Goal: Task Accomplishment & Management: Use online tool/utility

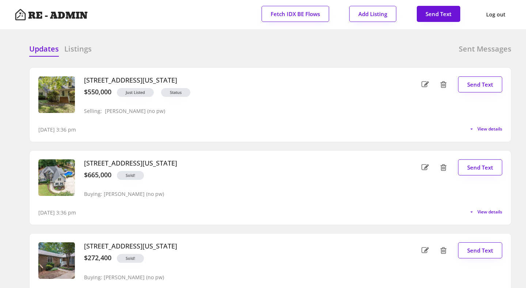
click at [219, 43] on div "Updates Listings Sent Messages [STREET_ADDRESS][US_STATE] $550,000 Just Listed …" at bounding box center [263, 44] width 496 height 18
click at [155, 38] on div "Updates Listings Sent Messages 420 Calvary Court, Hillsborough, North Carolina …" at bounding box center [263, 44] width 496 height 18
click at [435, 14] on button "Send Text" at bounding box center [437, 14] width 43 height 16
select select "raleigh"
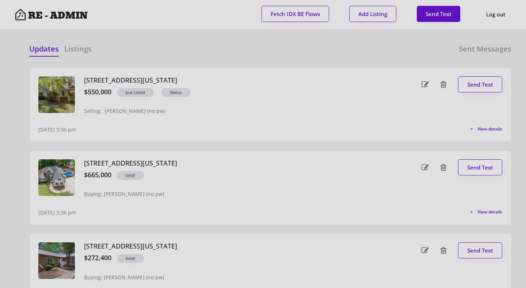
scroll to position [19, 0]
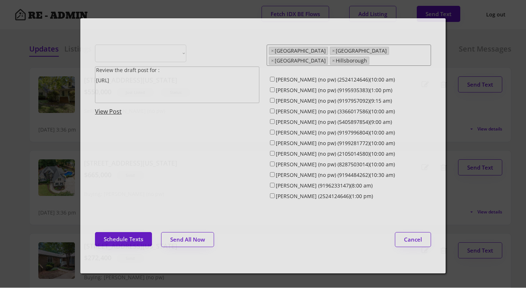
select select ""1348695171700984260__LOOKUP__1743599703321x142788062077753970""
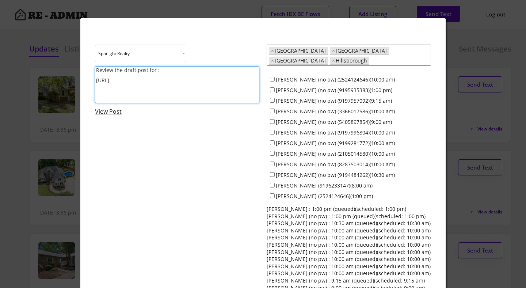
click at [217, 83] on textarea "Review the draft post for : https://revealestate.ai/post/" at bounding box center [177, 84] width 164 height 37
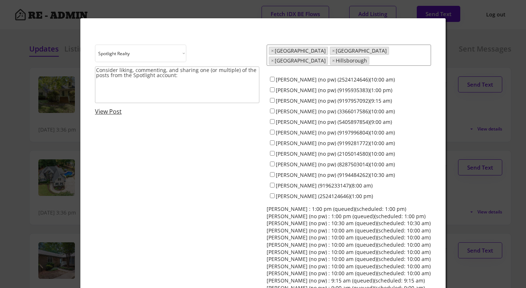
click at [104, 91] on textarea "Consider liking, commenting, and sharing one (or multiple) of the posts from th…" at bounding box center [177, 84] width 164 height 37
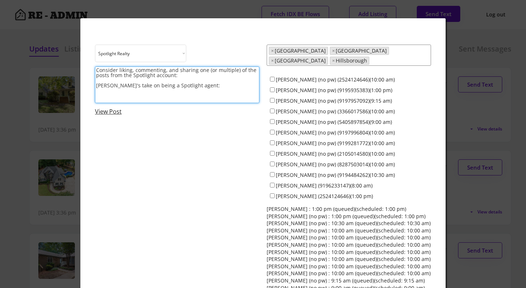
paste textarea "https://www.instagram.com/p/DPtH5mljwCO/?hl=en"
paste textarea "https://www.instagram.com/p/DPrMYvZj_Jk/?hl=en&img_index=1"
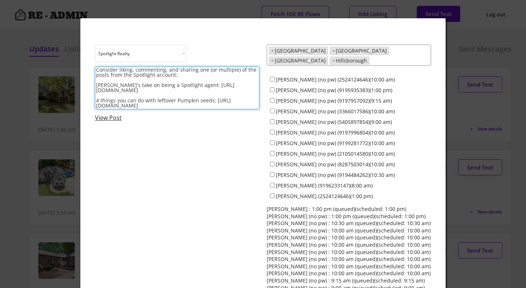
scroll to position [1, 0]
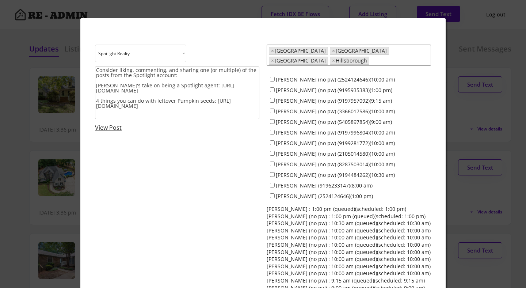
click at [115, 116] on textarea "Consider liking, commenting, and sharing one (or multiple) of the posts from th…" at bounding box center [177, 92] width 164 height 53
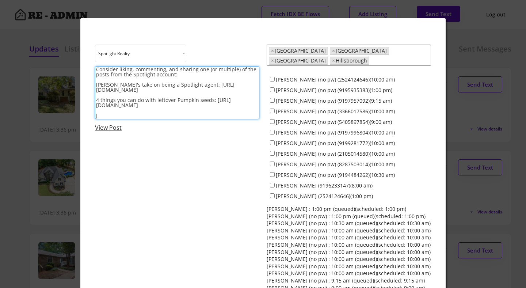
scroll to position [0, 0]
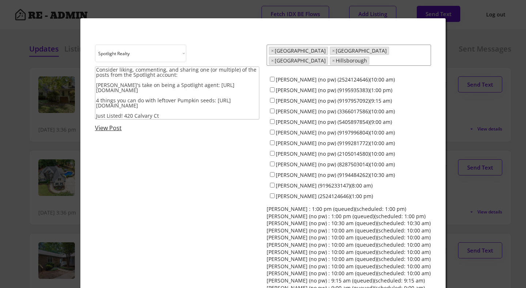
click at [174, 116] on textarea "Consider liking, commenting, and sharing one (or multiple) of the posts from th…" at bounding box center [177, 92] width 164 height 53
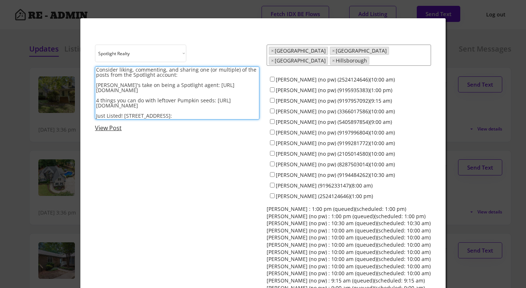
paste textarea "https://www.instagram.com/p/DPoYbixDUfQ/?hl=en"
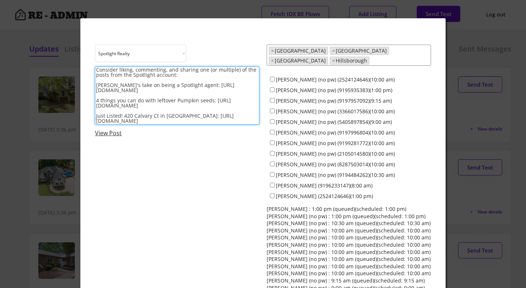
type textarea "Consider liking, commenting, and sharing one (or multiple) of the posts from th…"
click at [179, 114] on textarea "Consider liking, commenting, and sharing one (or multiple) of the posts from th…" at bounding box center [177, 95] width 164 height 58
click at [234, 120] on textarea "Consider liking, commenting, and sharing one (or multiple) of the posts from th…" at bounding box center [177, 95] width 164 height 58
click at [271, 77] on input "Dave Wylie (no pw) (2524124646)(10:00 am)" at bounding box center [272, 79] width 5 height 5
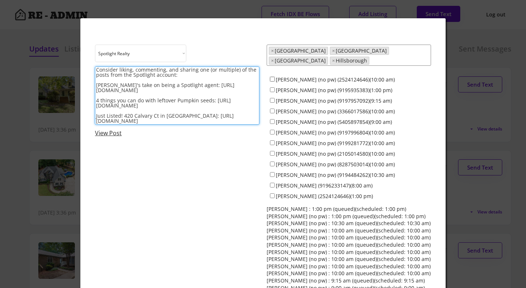
checkbox input "true"
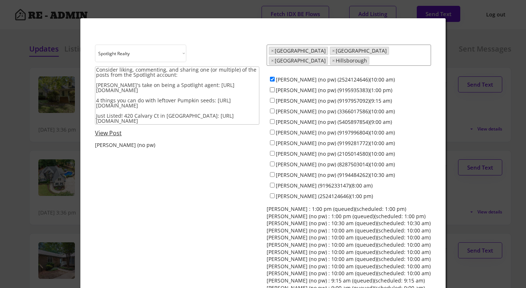
click at [272, 87] on input "Colin Anderson (no pw) (9195935383)(1:00 pm)" at bounding box center [272, 89] width 5 height 5
checkbox input "true"
click at [271, 98] on input "Jeff Stevenson (no pw) (9197957092)(9:15 am)" at bounding box center [272, 100] width 5 height 5
checkbox input "true"
click at [273, 108] on input "Jamesia Purkett (no pw) (3366017586)(10:00 am)" at bounding box center [272, 110] width 5 height 5
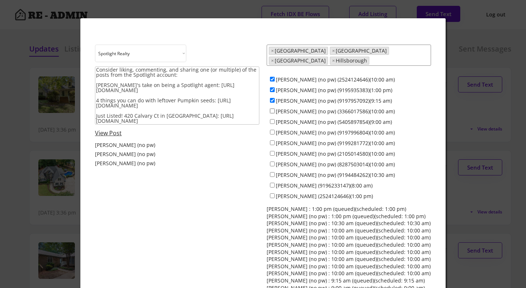
checkbox input "true"
click at [272, 119] on input "Alex Bingham (no pw) (5405897854)(9:00 am)" at bounding box center [272, 121] width 5 height 5
checkbox input "false"
click at [272, 130] on input "Maria Jamieson (no pw) (9197996804)(10:00 am)" at bounding box center [272, 132] width 5 height 5
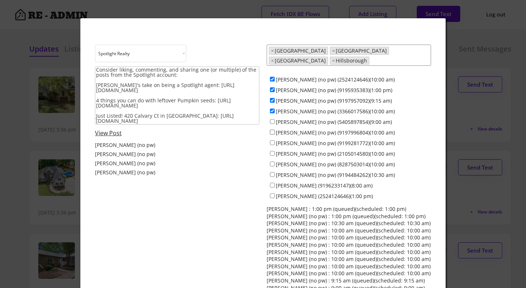
checkbox input "true"
click at [272, 140] on input "Everett Stevenson (no pw) (9199281772)(10:00 am)" at bounding box center [272, 142] width 5 height 5
checkbox input "true"
click at [273, 151] on input "Francisco Huizar (no pw) (2105014580)(10:00 am)" at bounding box center [272, 153] width 5 height 5
checkbox input "true"
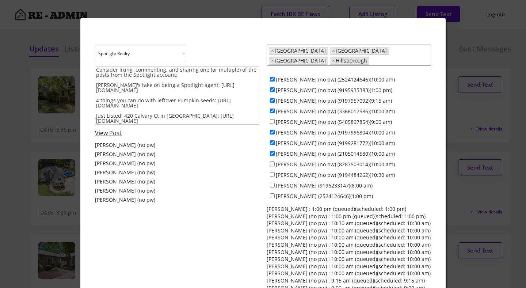
click at [273, 161] on input "Anna Lee Ruppard (no pw) (8287503014)(10:00 am)" at bounding box center [272, 163] width 5 height 5
checkbox input "true"
click at [272, 172] on input "Ken Cannon (no pw) (9194484262)(10:30 am)" at bounding box center [272, 174] width 5 height 5
checkbox input "true"
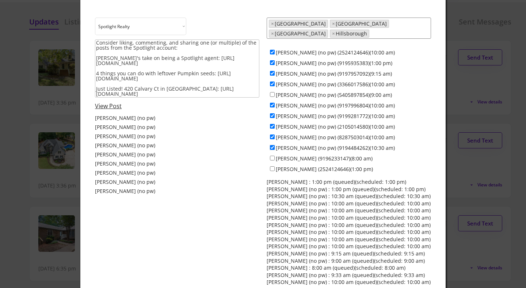
scroll to position [27, 0]
click at [272, 50] on input "Dave Wylie (no pw) (2524124646)(10:00 am)" at bounding box center [272, 52] width 5 height 5
checkbox input "false"
click at [272, 166] on input "Dave Wylie (2524124646)(1:00 pm)" at bounding box center [272, 168] width 5 height 5
checkbox input "true"
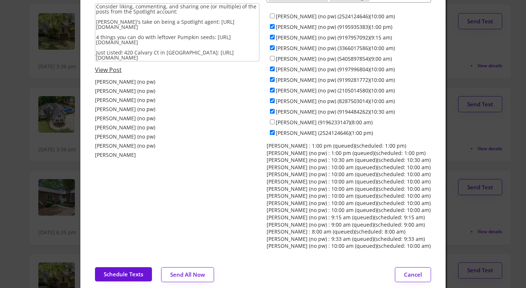
scroll to position [66, 0]
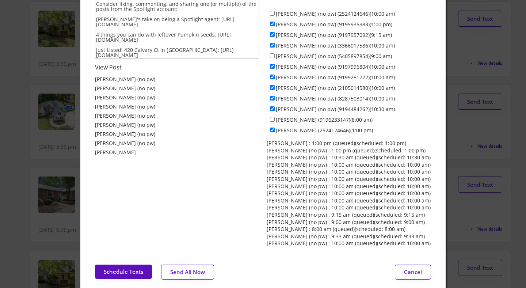
click at [119, 264] on button "Schedule Texts" at bounding box center [123, 271] width 57 height 14
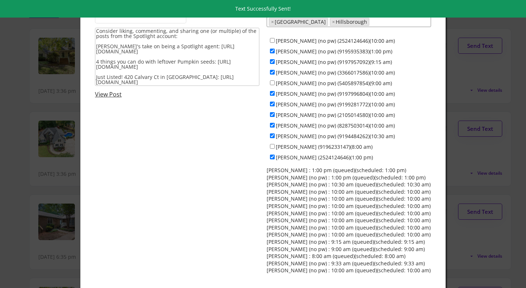
scroll to position [38, 0]
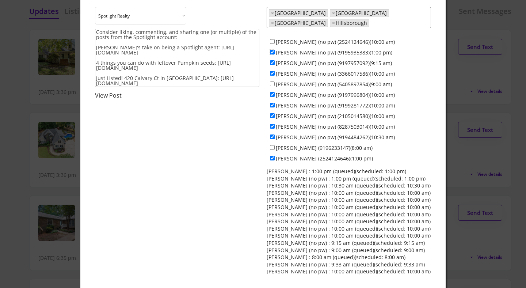
click at [272, 50] on input "Colin Anderson (no pw) (9195935383)(1:00 pm)" at bounding box center [272, 52] width 5 height 5
checkbox input "false"
click at [272, 60] on input "Jeff Stevenson (no pw) (9197957092)(9:15 am)" at bounding box center [272, 62] width 5 height 5
checkbox input "false"
click at [272, 71] on input "Jamesia Purkett (no pw) (3366017586)(10:00 am)" at bounding box center [272, 73] width 5 height 5
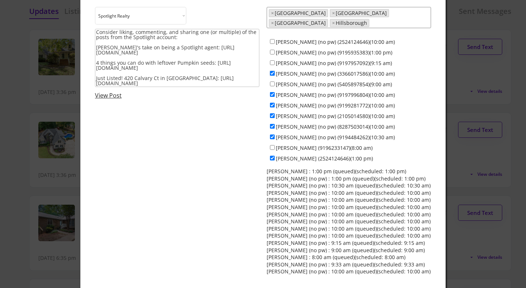
checkbox input "false"
click at [272, 81] on input "Alex Bingham (no pw) (5405897854)(9:00 am)" at bounding box center [272, 83] width 5 height 5
checkbox input "true"
click at [272, 92] on input "Maria Jamieson (no pw) (9197996804)(10:00 am)" at bounding box center [272, 94] width 5 height 5
checkbox input "false"
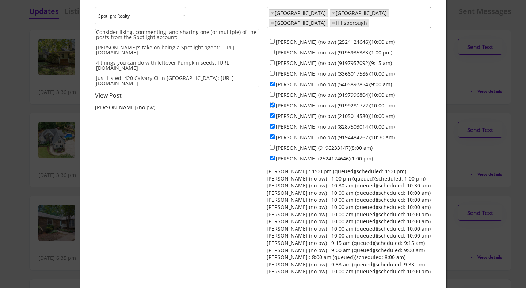
click at [273, 103] on input "Everett Stevenson (no pw) (9199281772)(10:00 am)" at bounding box center [272, 105] width 5 height 5
checkbox input "false"
click at [273, 113] on input "Francisco Huizar (no pw) (2105014580)(10:00 am)" at bounding box center [272, 115] width 5 height 5
checkbox input "false"
click at [273, 121] on div "Anna Lee Ruppard (no pw) (8287503014)(10:00 am)" at bounding box center [348, 126] width 164 height 11
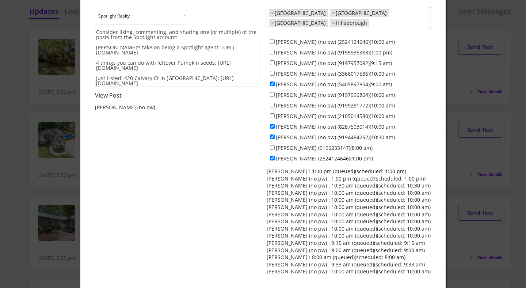
click at [272, 124] on div "Anna Lee Ruppard (no pw) (8287503014)(10:00 am)" at bounding box center [348, 126] width 164 height 11
click at [273, 124] on input "Anna Lee Ruppard (no pw) (8287503014)(10:00 am)" at bounding box center [272, 126] width 5 height 5
checkbox input "false"
click at [272, 134] on input "Ken Cannon (no pw) (9194484262)(10:30 am)" at bounding box center [272, 136] width 5 height 5
checkbox input "false"
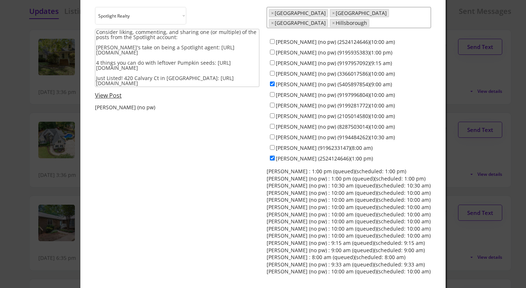
click at [273, 155] on input "Dave Wylie (2524124646)(1:00 pm)" at bounding box center [272, 157] width 5 height 5
checkbox input "false"
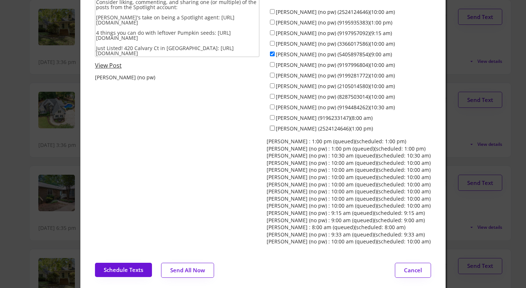
scroll to position [69, 0]
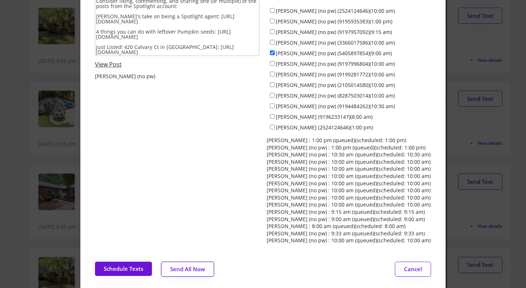
click at [196, 265] on button "Send All Now" at bounding box center [187, 268] width 53 height 15
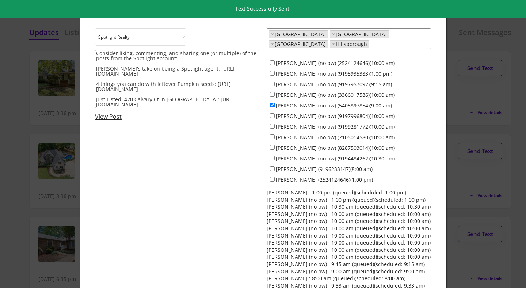
scroll to position [0, 0]
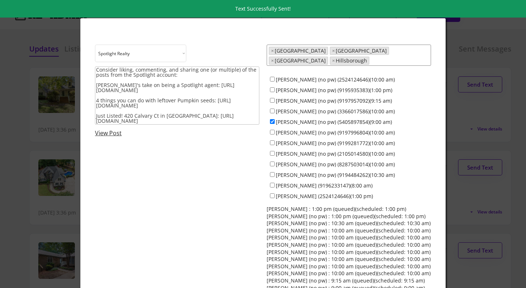
click at [23, 143] on div at bounding box center [263, 144] width 526 height 288
